Goal: Information Seeking & Learning: Learn about a topic

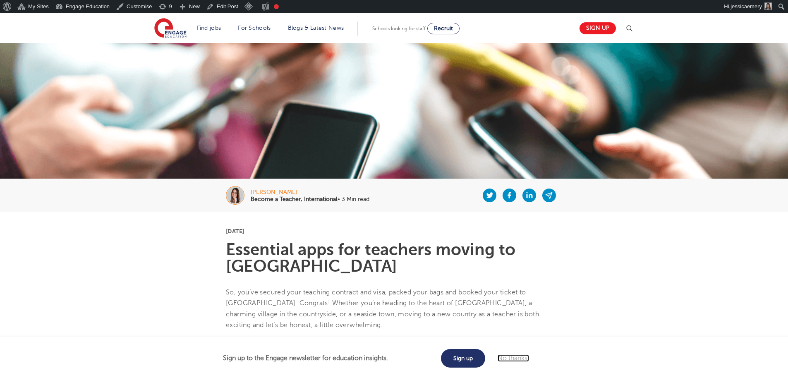
click at [521, 359] on link "No thanks." at bounding box center [513, 358] width 31 height 7
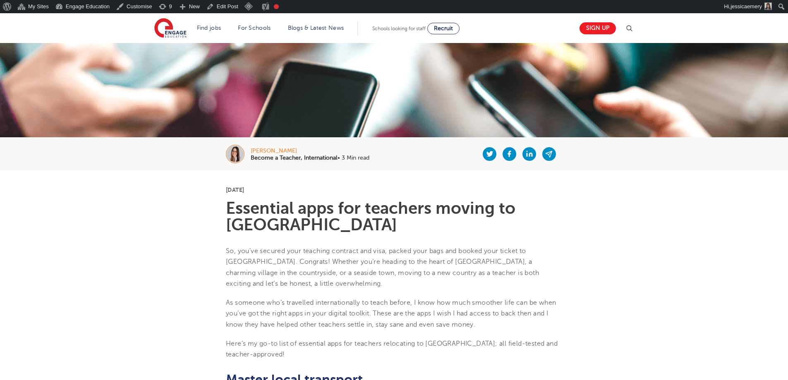
scroll to position [83, 0]
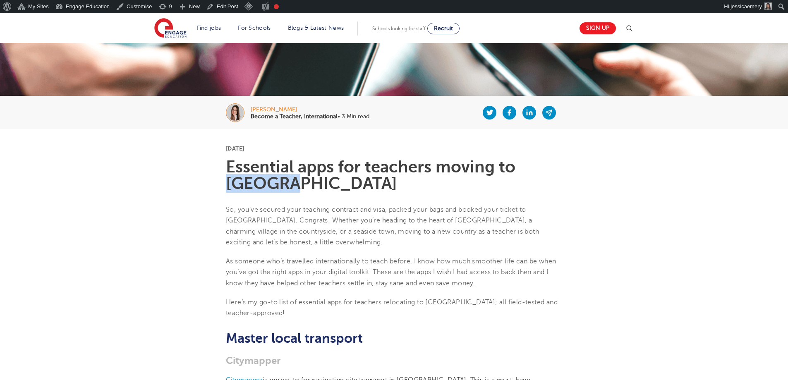
drag, startPoint x: 278, startPoint y: 185, endPoint x: 292, endPoint y: 185, distance: 13.7
click at [292, 185] on h1 "Essential apps for teachers moving to England" at bounding box center [394, 175] width 336 height 33
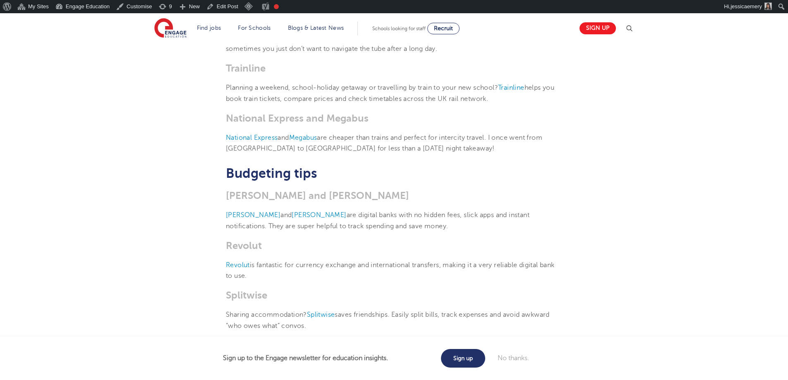
scroll to position [538, 0]
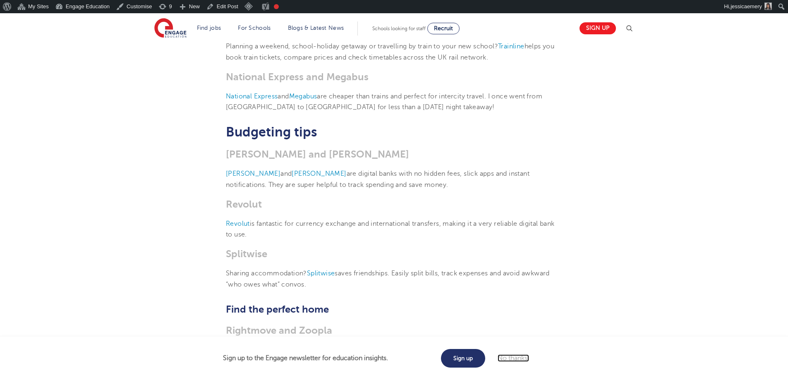
click at [513, 356] on link "No thanks." at bounding box center [513, 358] width 31 height 7
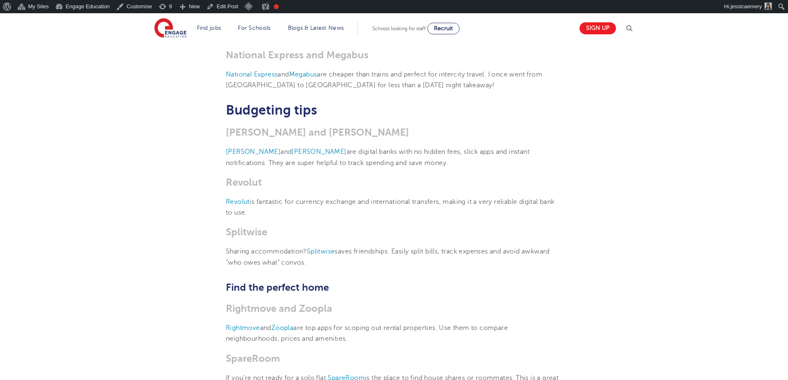
scroll to position [579, 0]
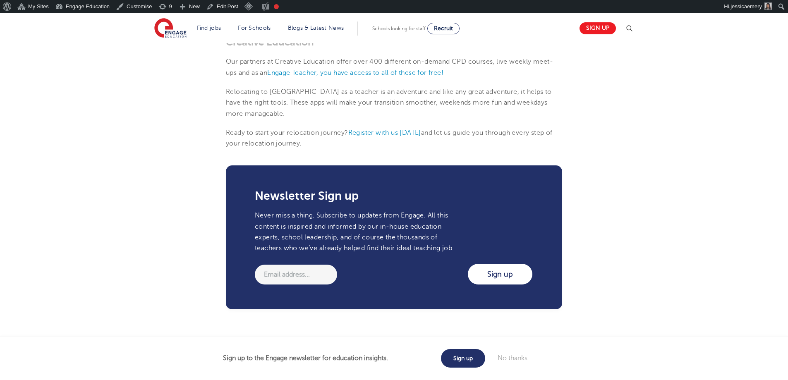
scroll to position [1986, 0]
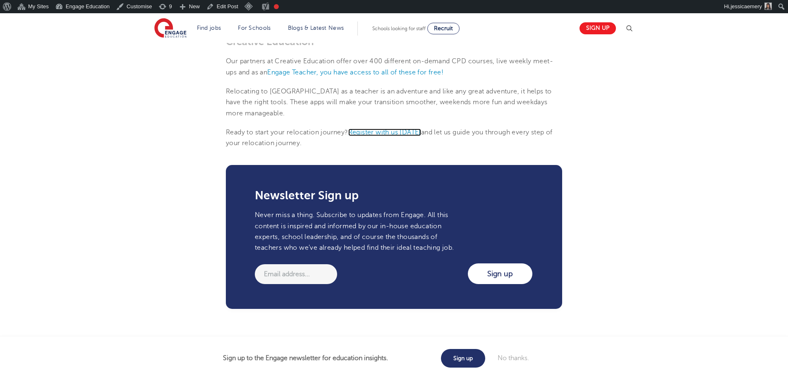
click at [412, 129] on span "Register with us [DATE]" at bounding box center [384, 132] width 73 height 7
